Goal: Use online tool/utility: Utilize a website feature to perform a specific function

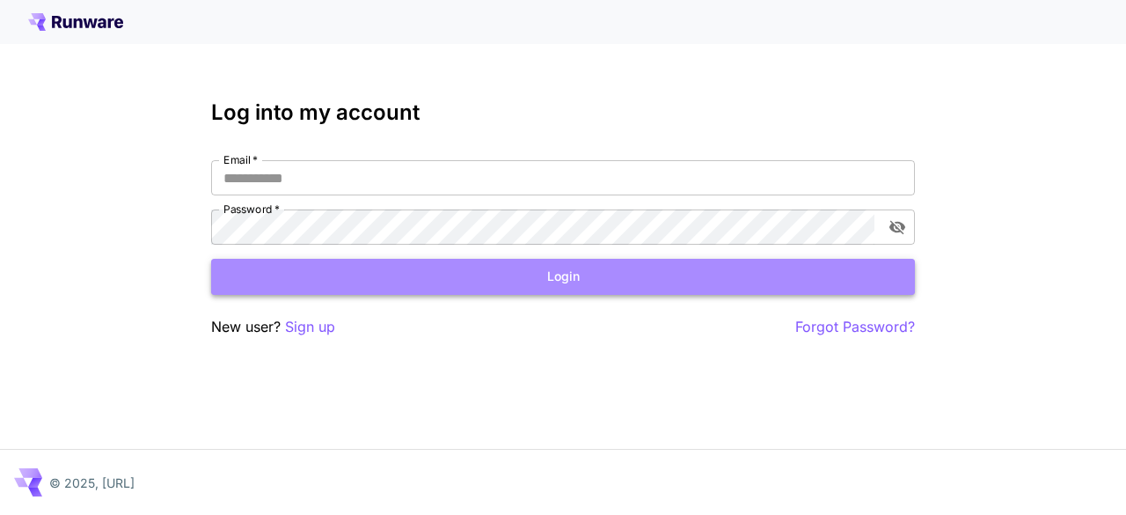
click at [597, 290] on button "Login" at bounding box center [563, 277] width 704 height 36
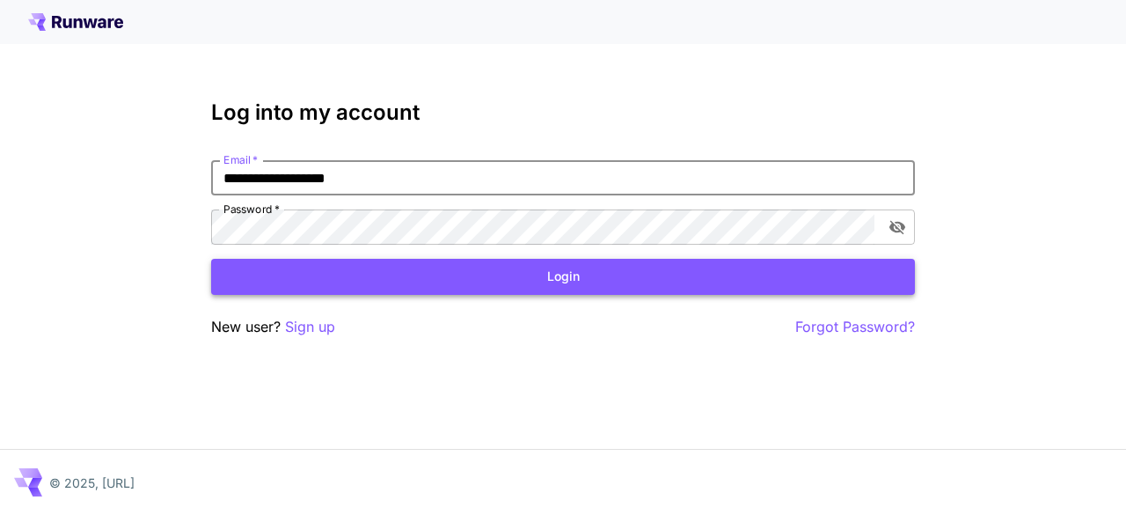
type input "**********"
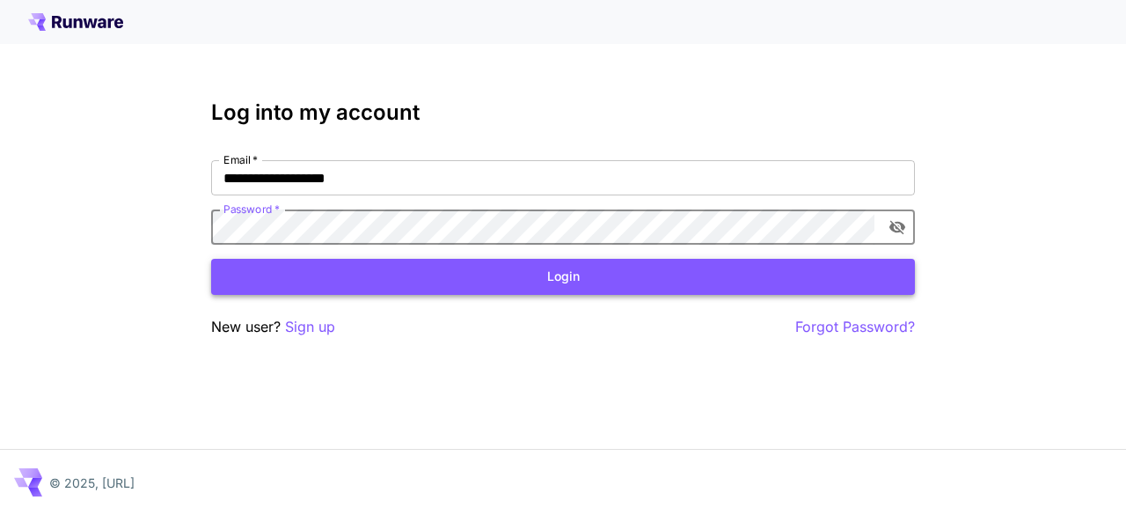
click button "Login" at bounding box center [563, 277] width 704 height 36
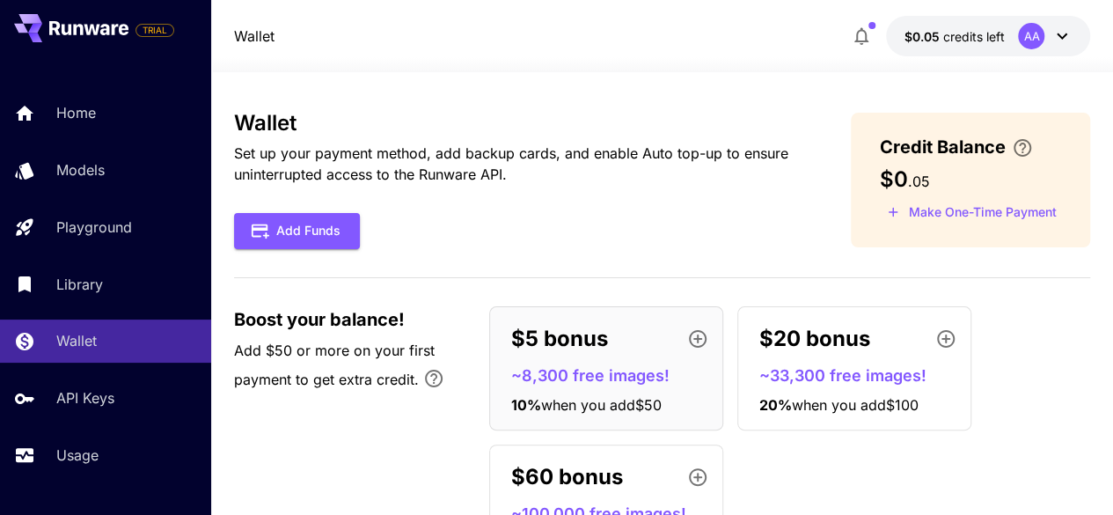
click at [1073, 36] on button "$0.05 credits left AA" at bounding box center [988, 36] width 204 height 40
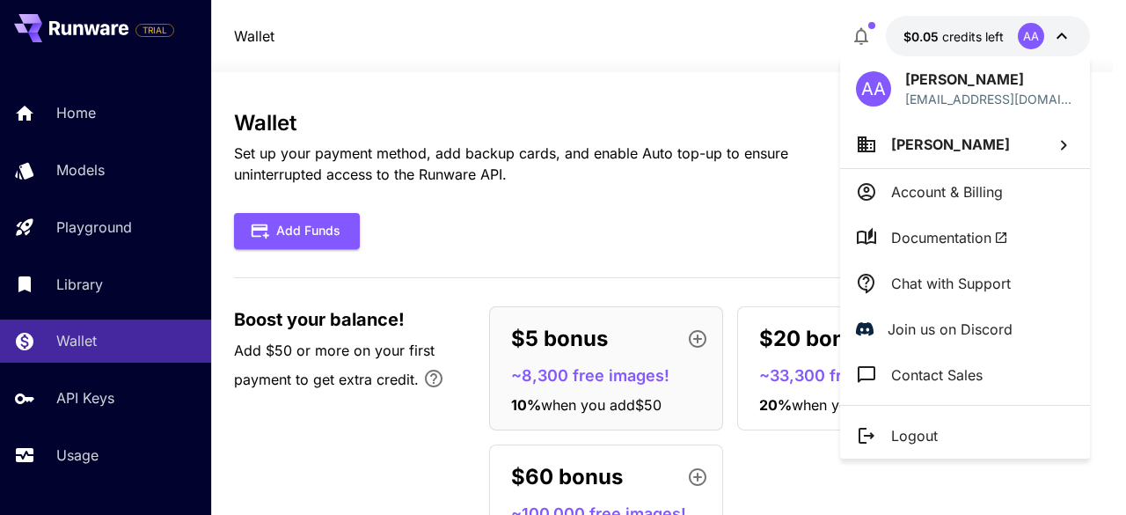
click at [697, 10] on div at bounding box center [563, 257] width 1126 height 515
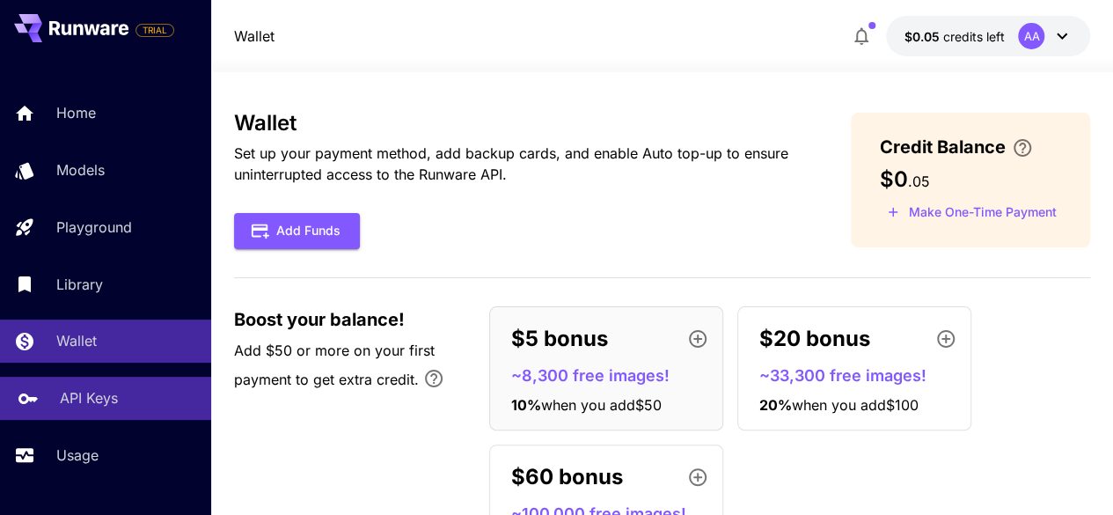
click at [100, 398] on p "API Keys" at bounding box center [89, 397] width 58 height 21
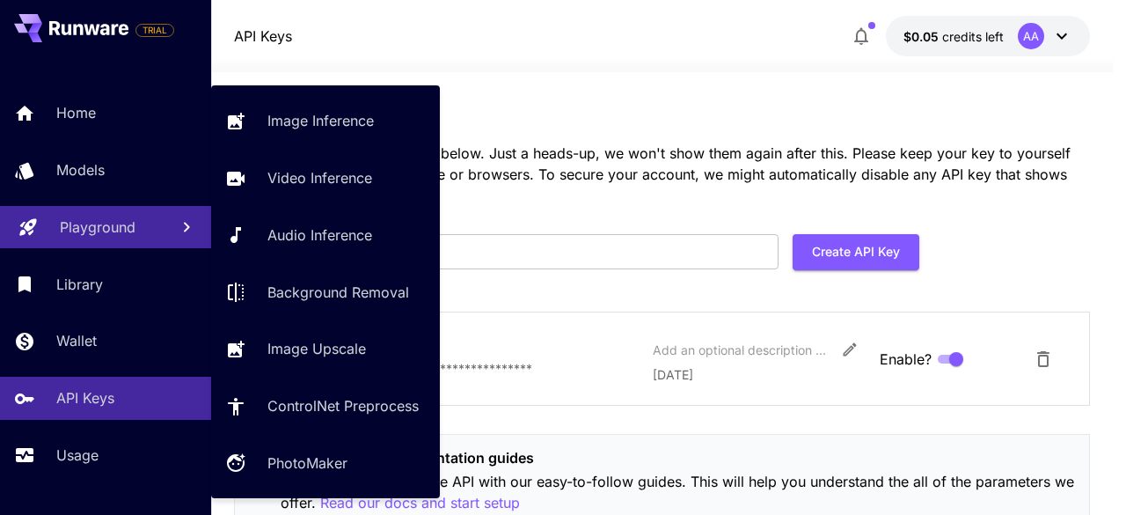
click at [120, 236] on p "Playground" at bounding box center [98, 226] width 76 height 21
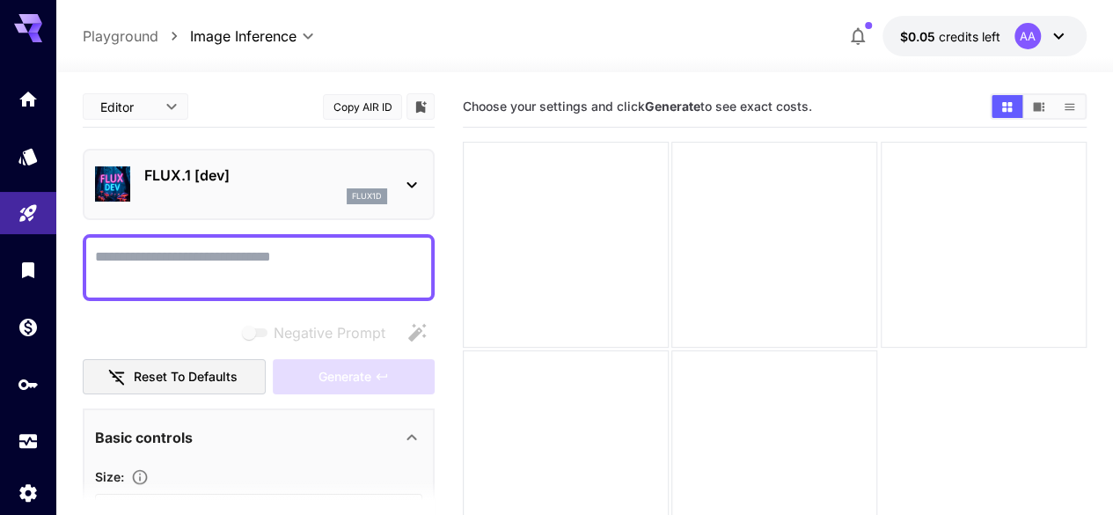
click at [1056, 37] on icon at bounding box center [1058, 36] width 11 height 6
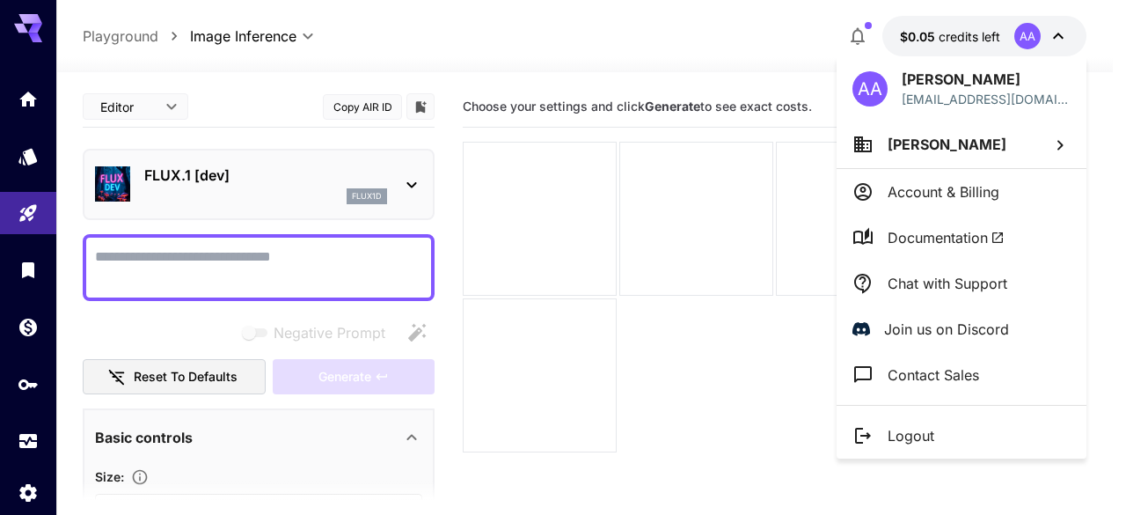
click at [601, 49] on div at bounding box center [563, 257] width 1126 height 515
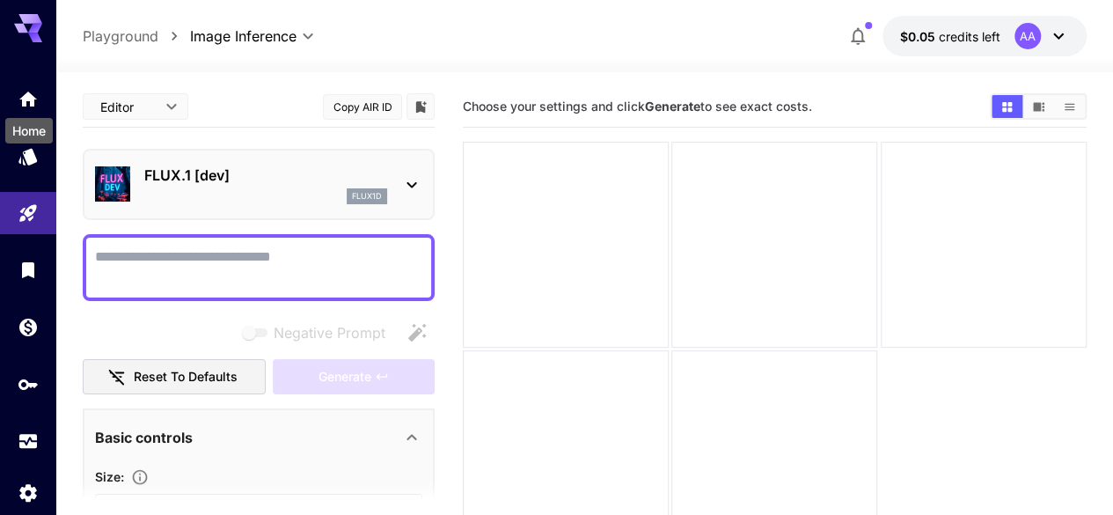
click at [36, 106] on div "Home" at bounding box center [29, 126] width 51 height 40
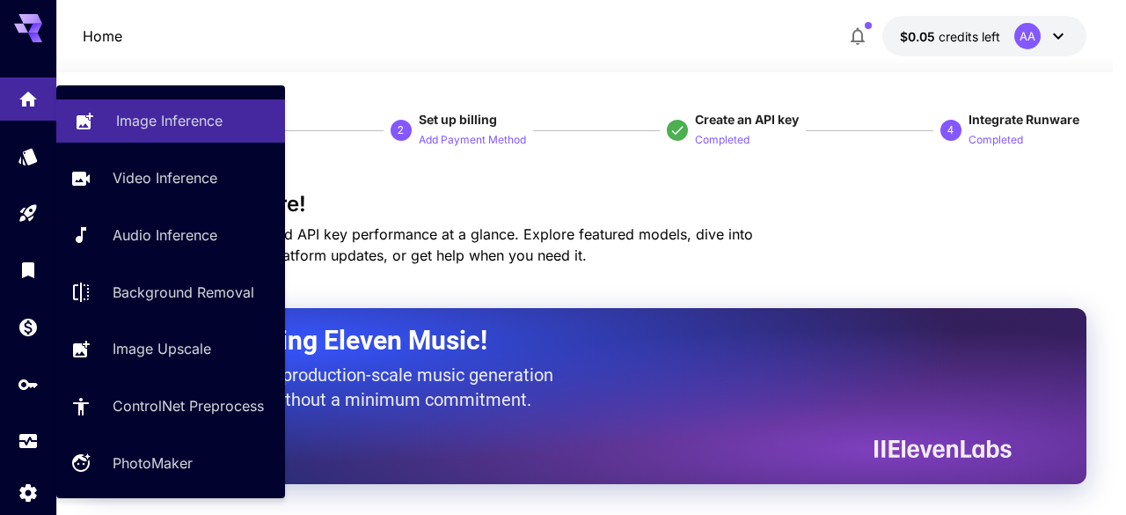
click at [176, 123] on p "Image Inference" at bounding box center [169, 120] width 106 height 21
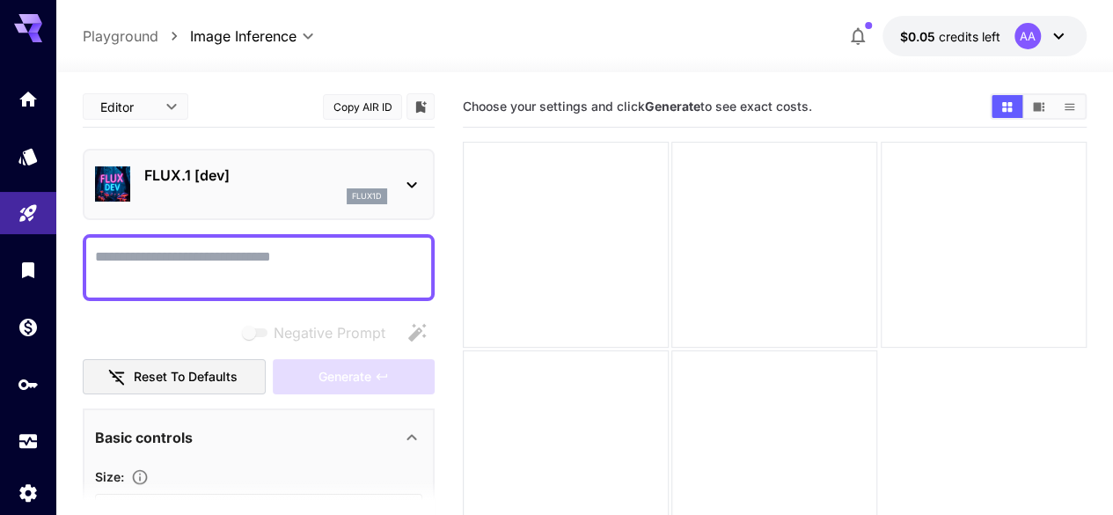
click at [1044, 30] on div "AA" at bounding box center [1042, 36] width 55 height 26
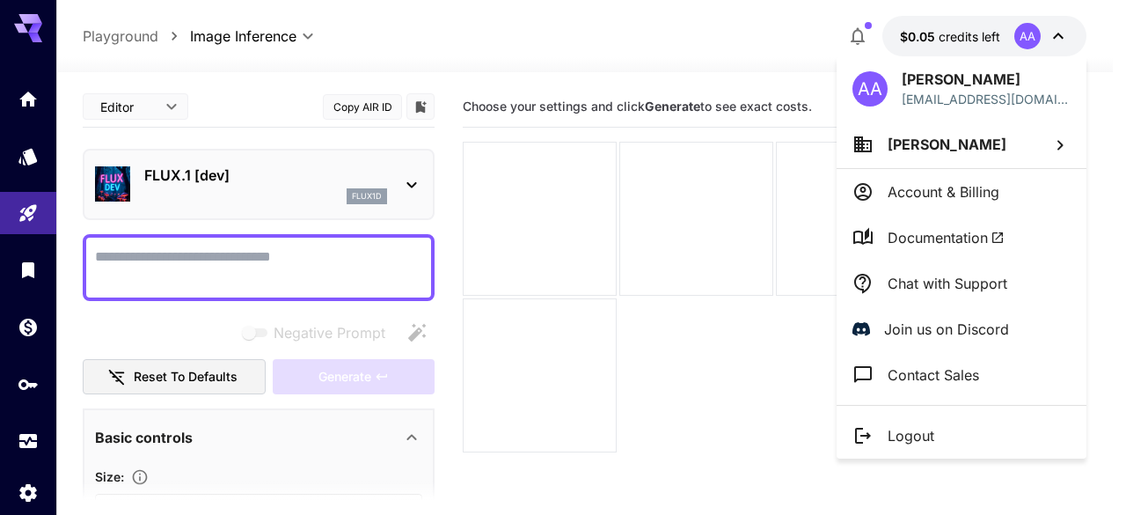
click at [7, 297] on div at bounding box center [563, 257] width 1126 height 515
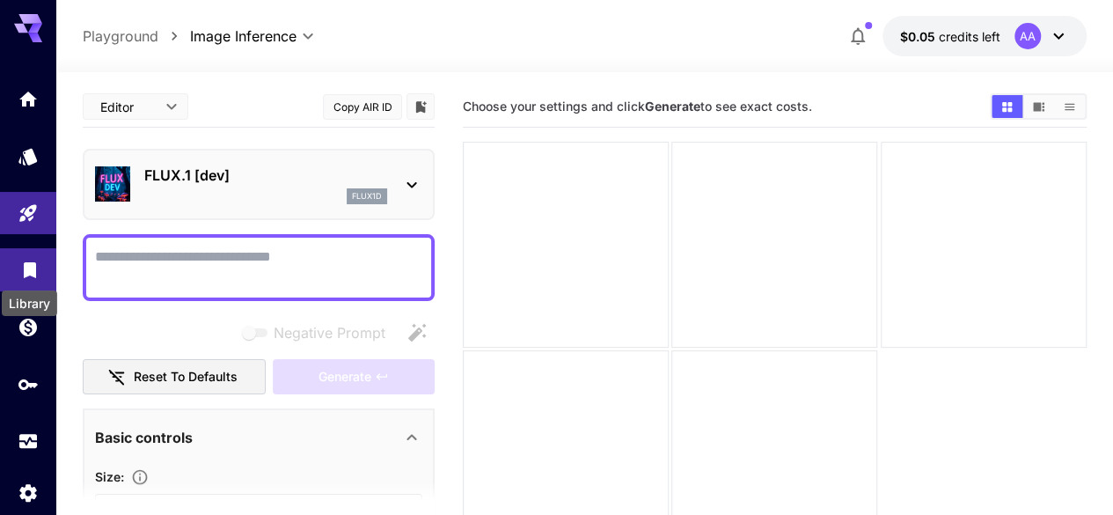
click at [31, 269] on icon "Library" at bounding box center [30, 265] width 12 height 16
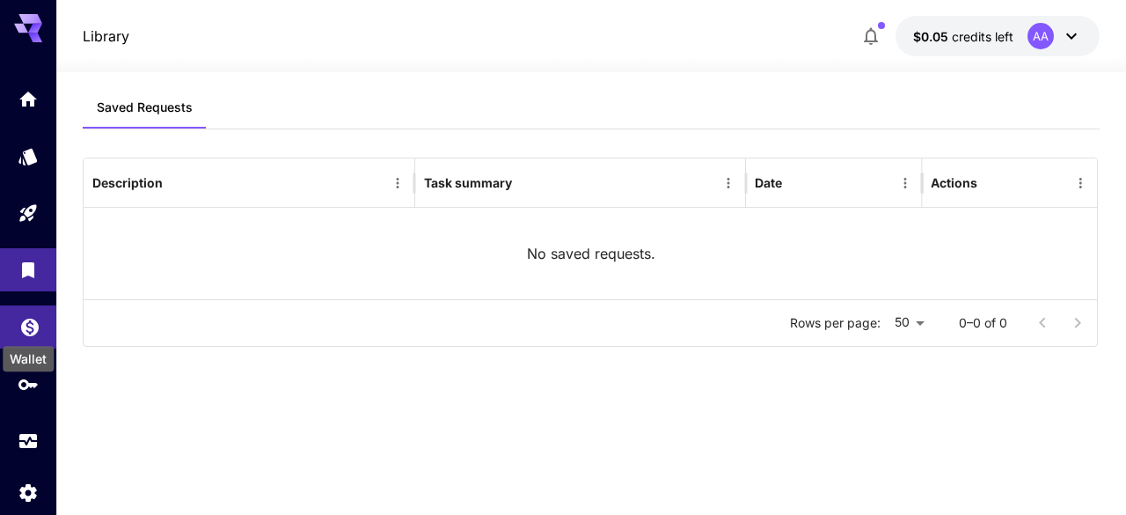
click at [32, 326] on icon "Wallet" at bounding box center [29, 321] width 21 height 21
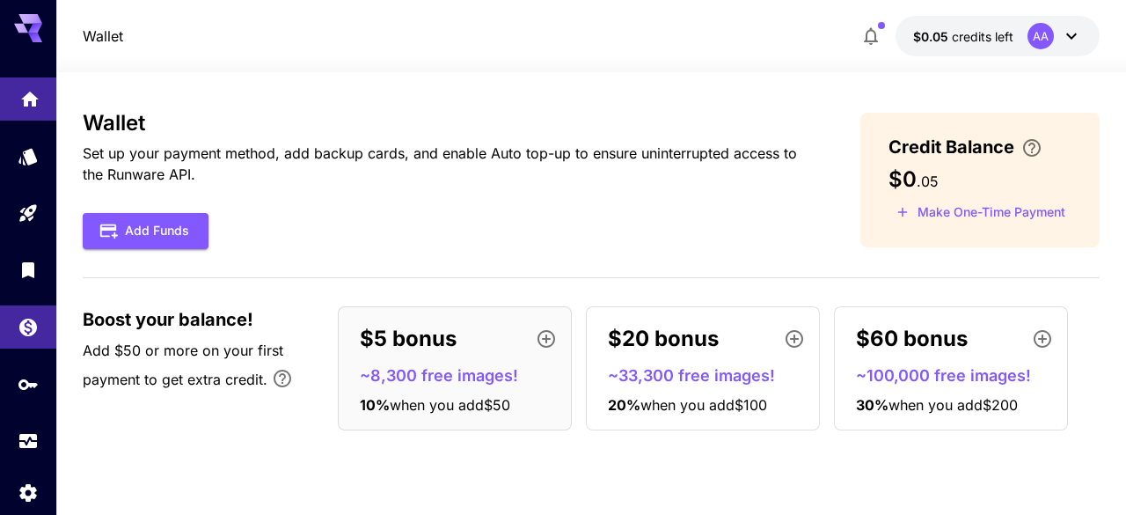
click at [36, 99] on icon "Home" at bounding box center [29, 94] width 21 height 21
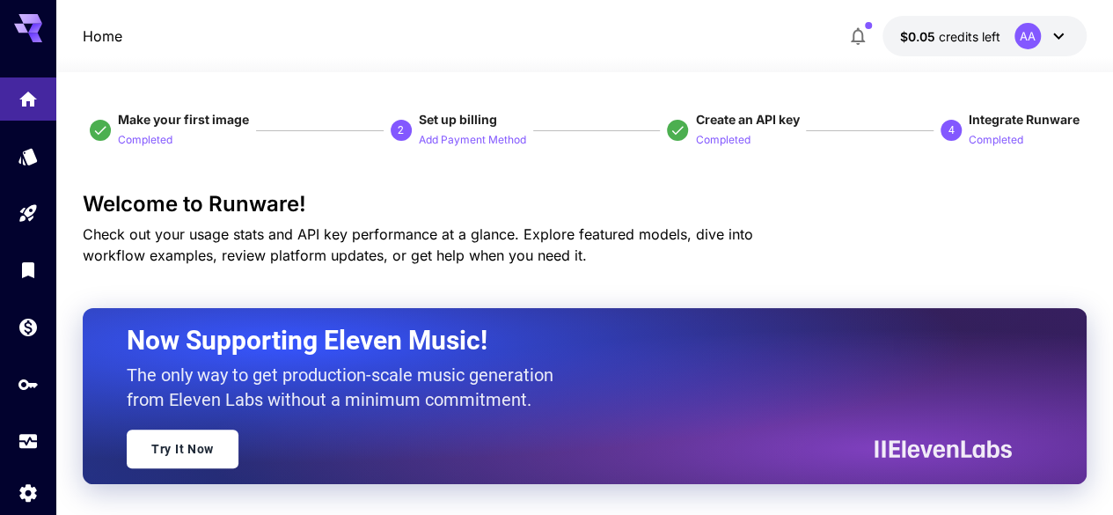
click at [1061, 34] on icon at bounding box center [1058, 36] width 11 height 6
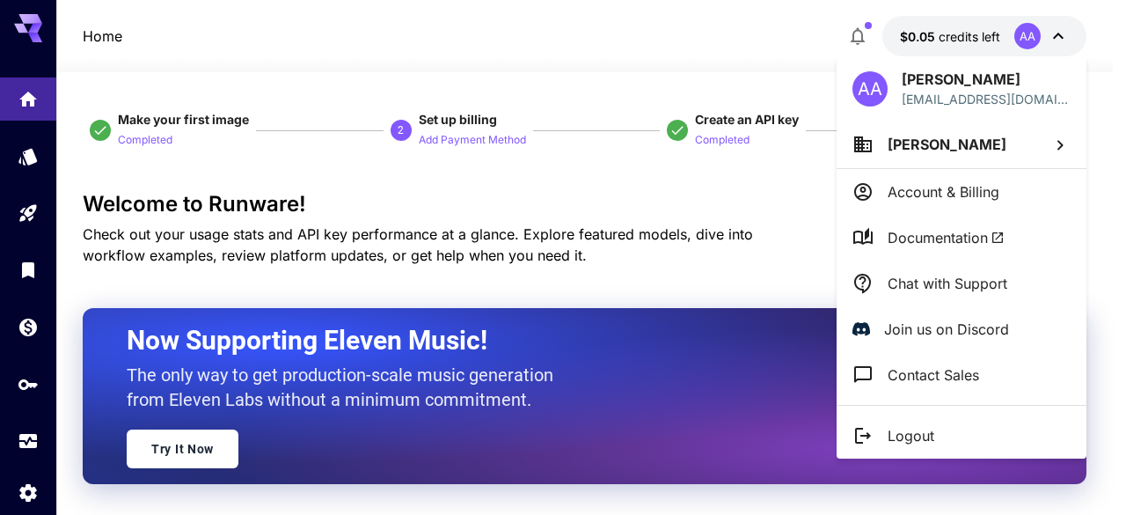
click at [713, 258] on div at bounding box center [563, 257] width 1126 height 515
